Goal: Information Seeking & Learning: Check status

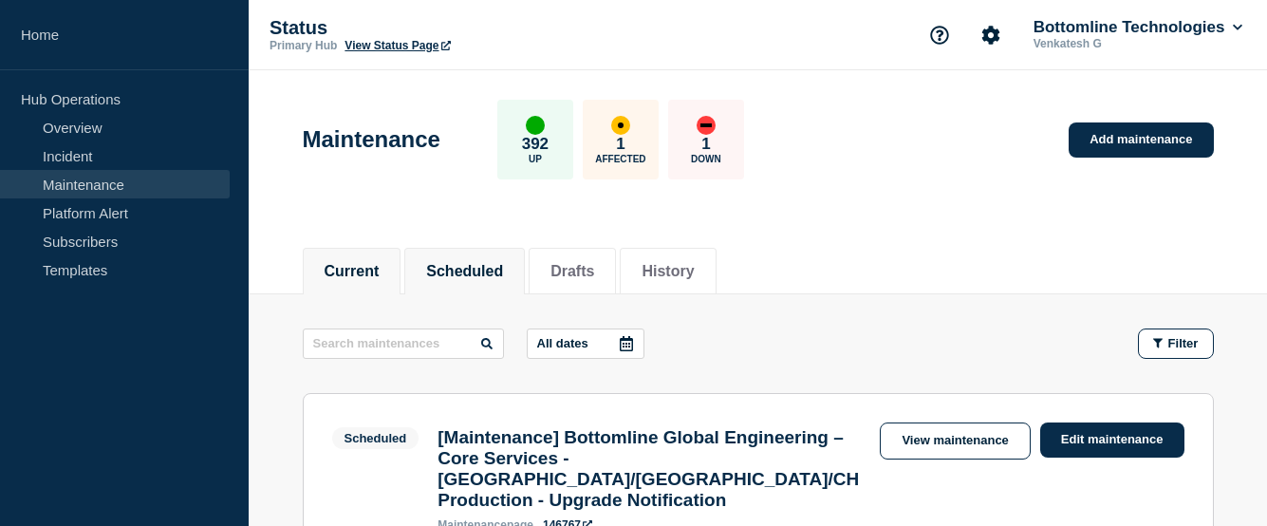
click at [350, 263] on button "Current" at bounding box center [352, 271] width 55 height 17
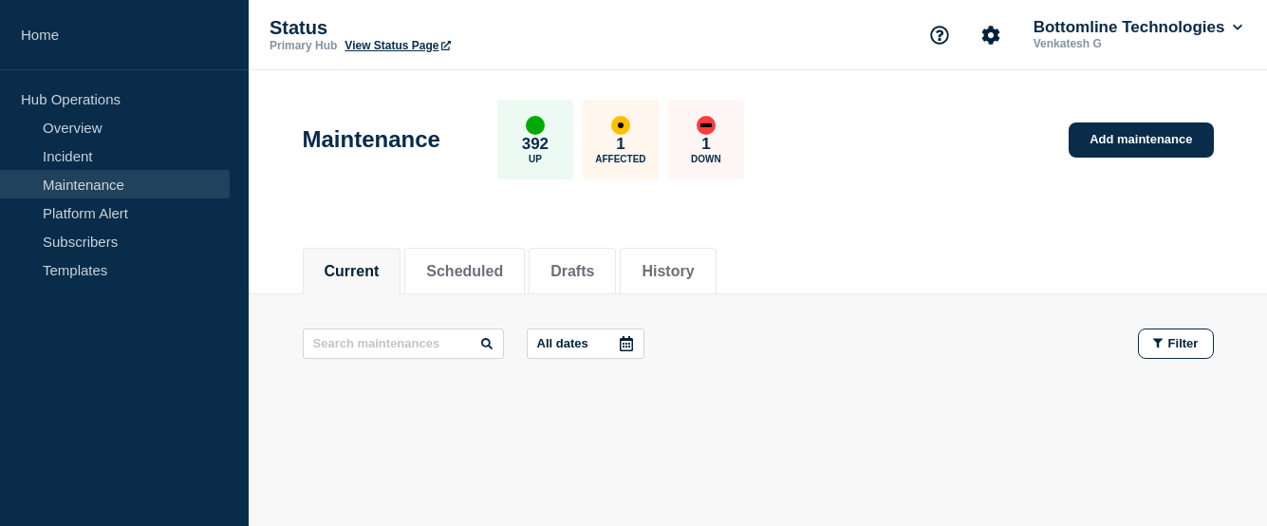
scroll to position [54, 0]
click at [91, 143] on link "Incident" at bounding box center [115, 155] width 230 height 28
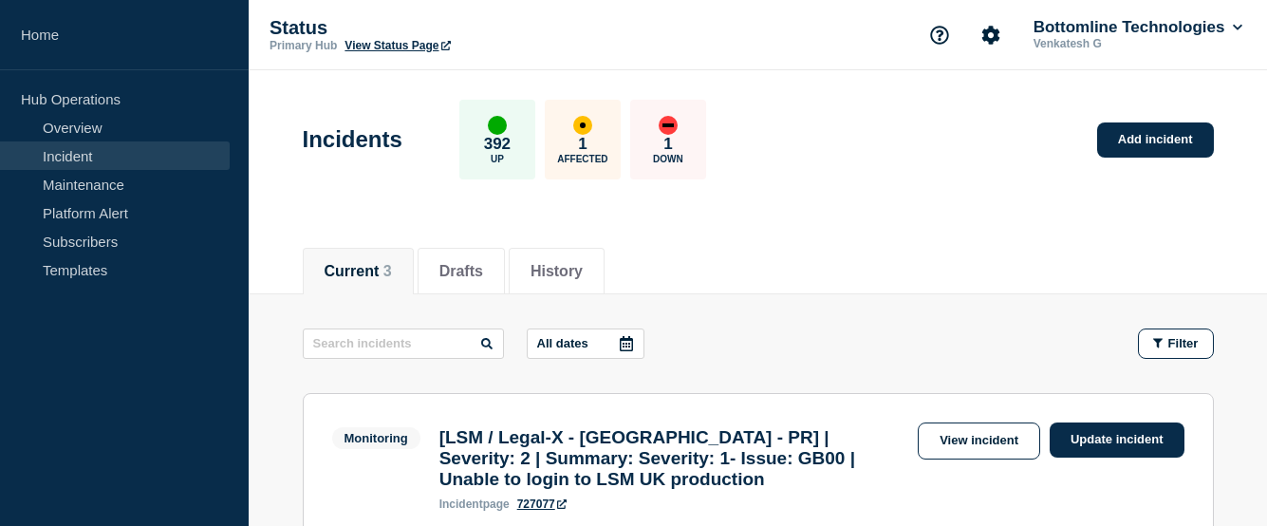
scroll to position [95, 0]
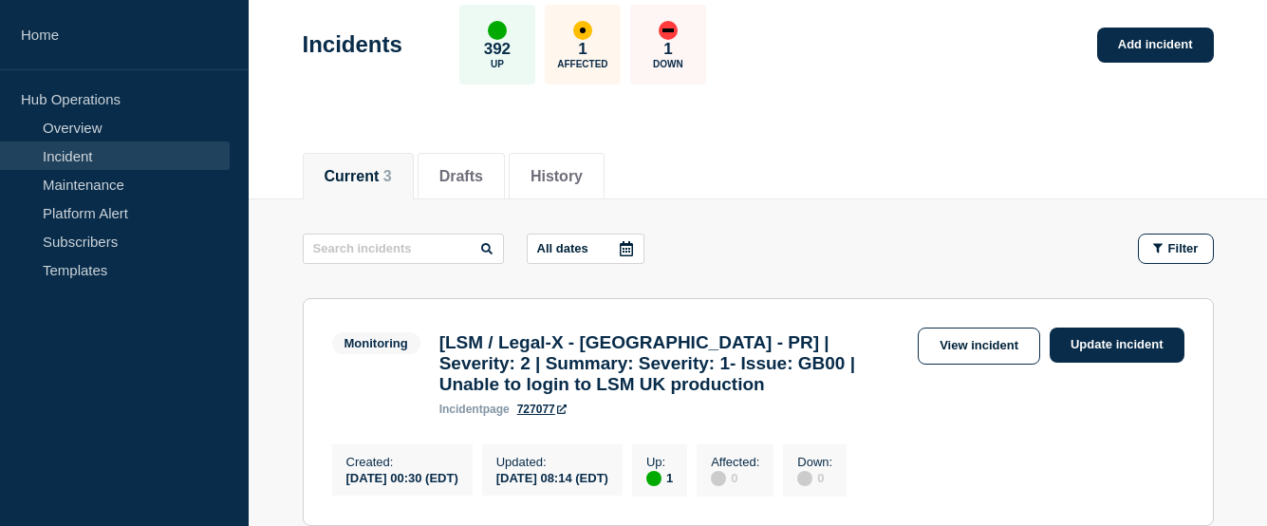
scroll to position [285, 0]
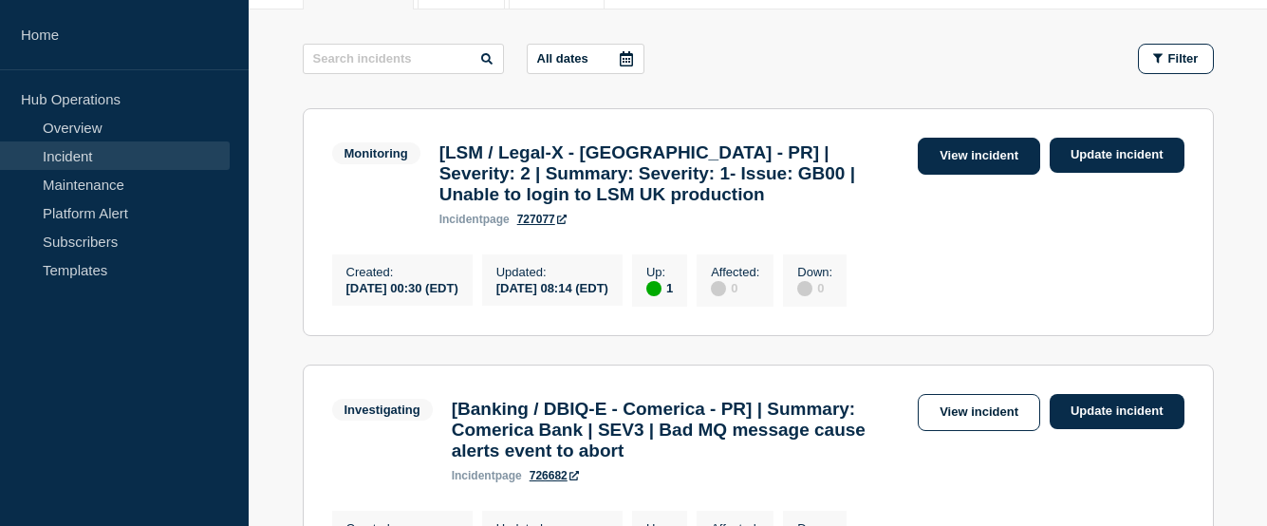
click at [981, 173] on link "View incident" at bounding box center [979, 156] width 122 height 37
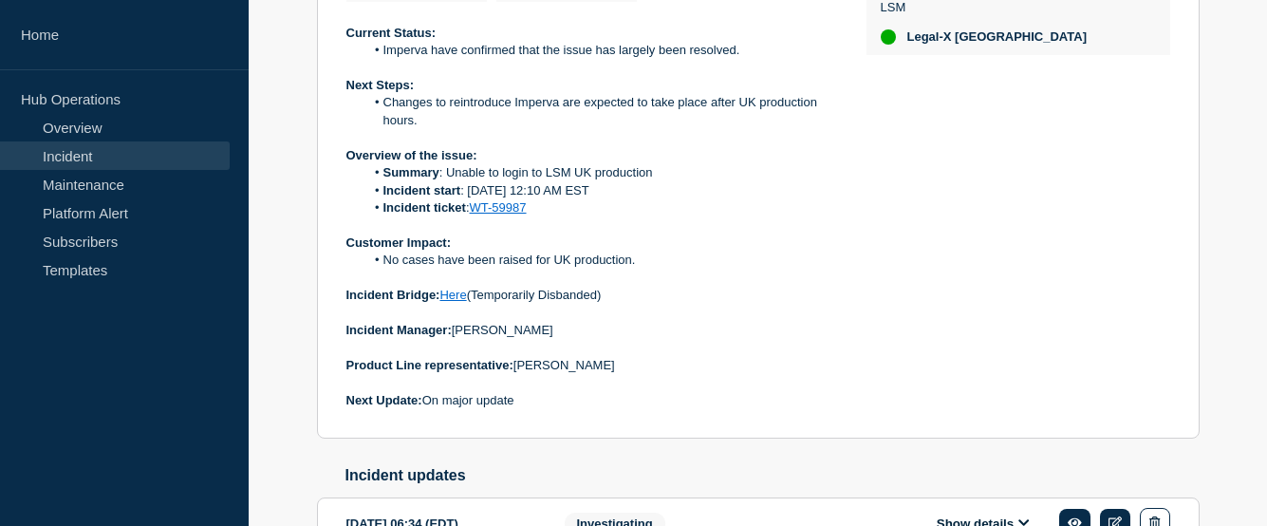
scroll to position [475, 0]
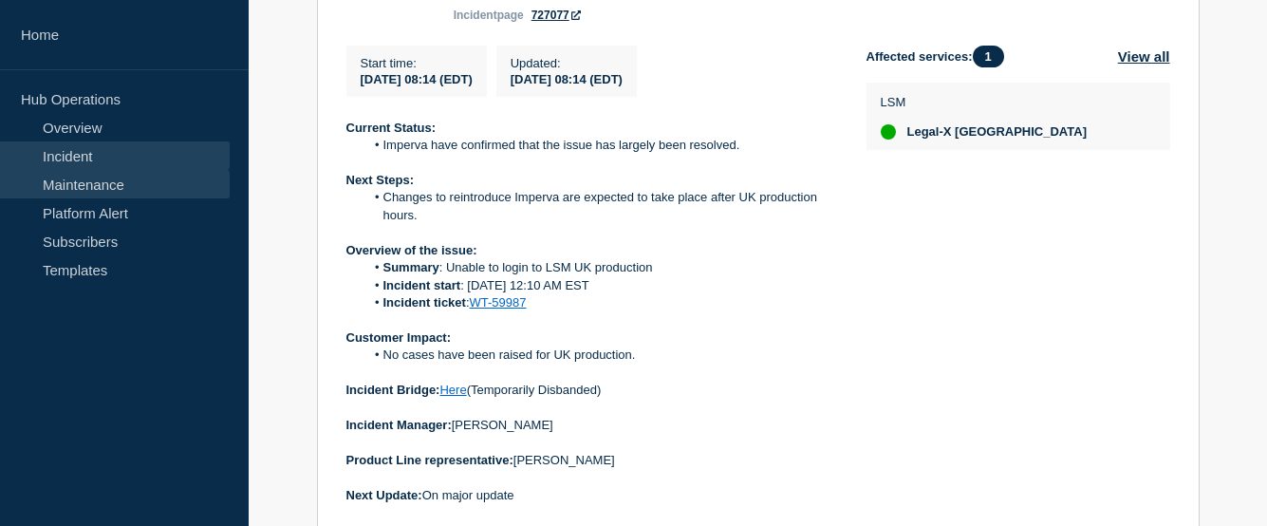
click at [141, 188] on link "Maintenance" at bounding box center [115, 184] width 230 height 28
